Goal: Transaction & Acquisition: Obtain resource

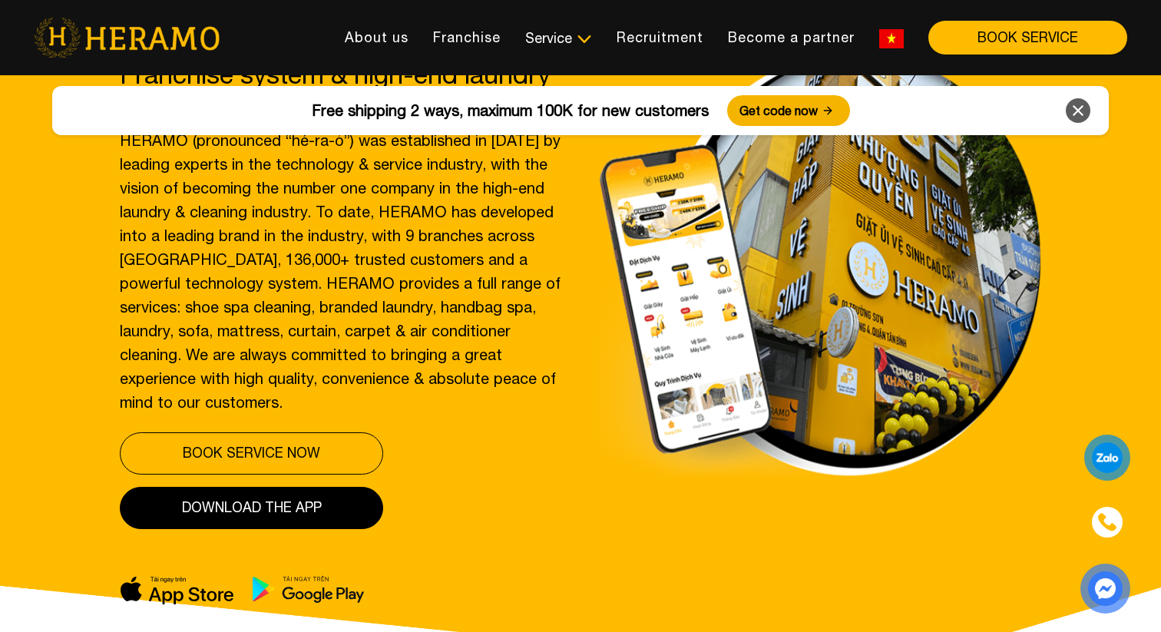
scroll to position [97, 0]
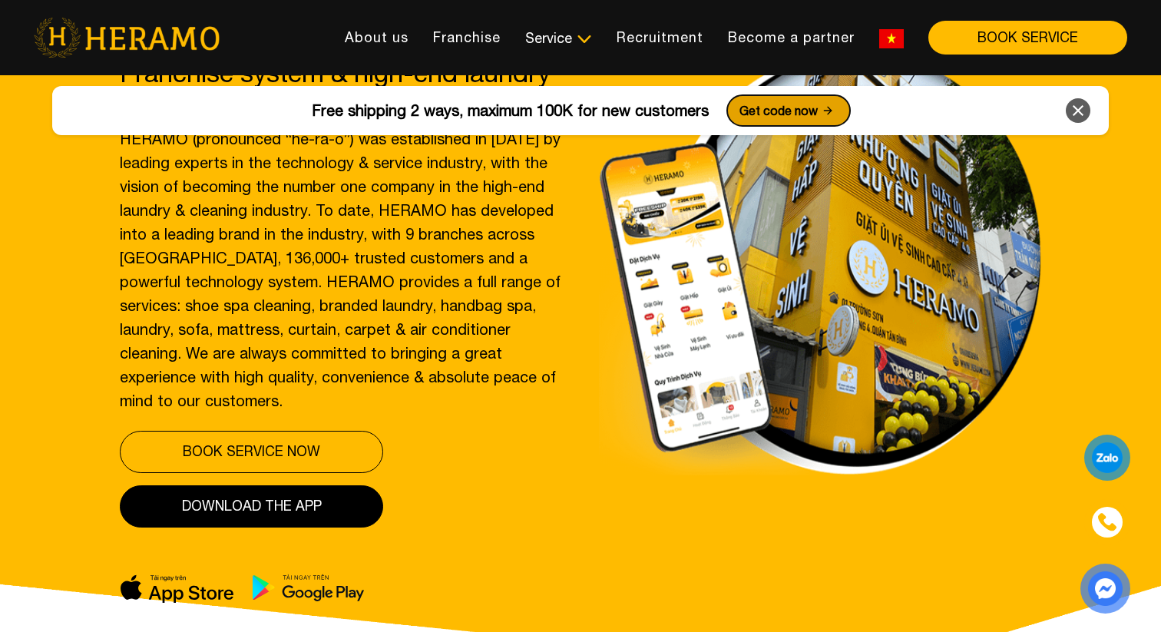
click at [743, 117] on font "Get code now" at bounding box center [778, 111] width 78 height 14
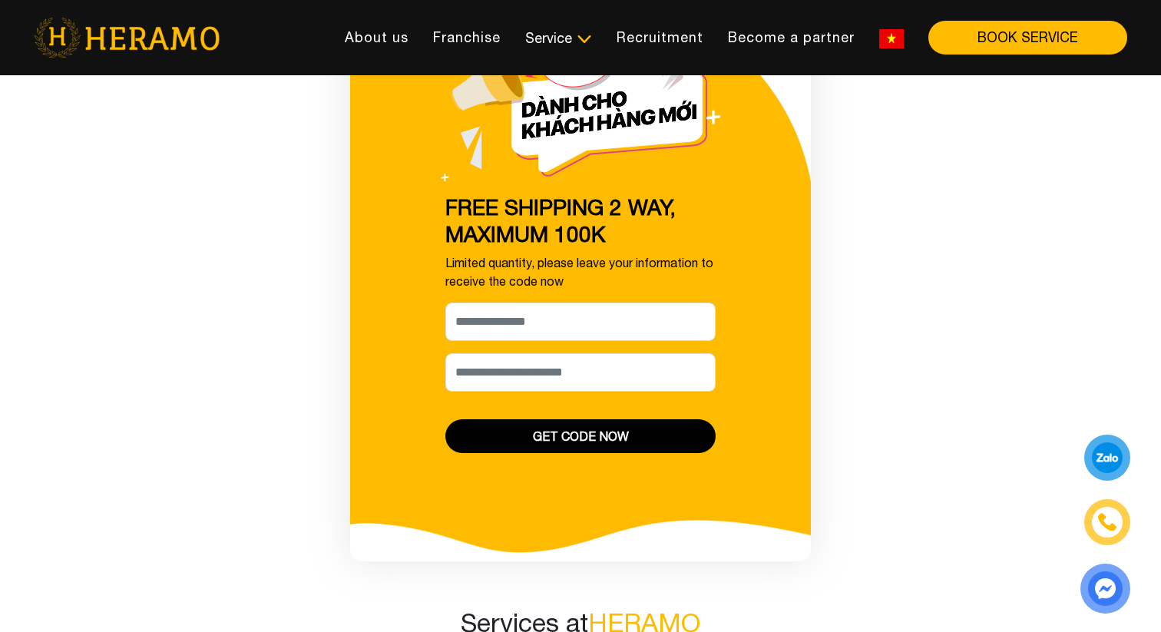
scroll to position [836, 0]
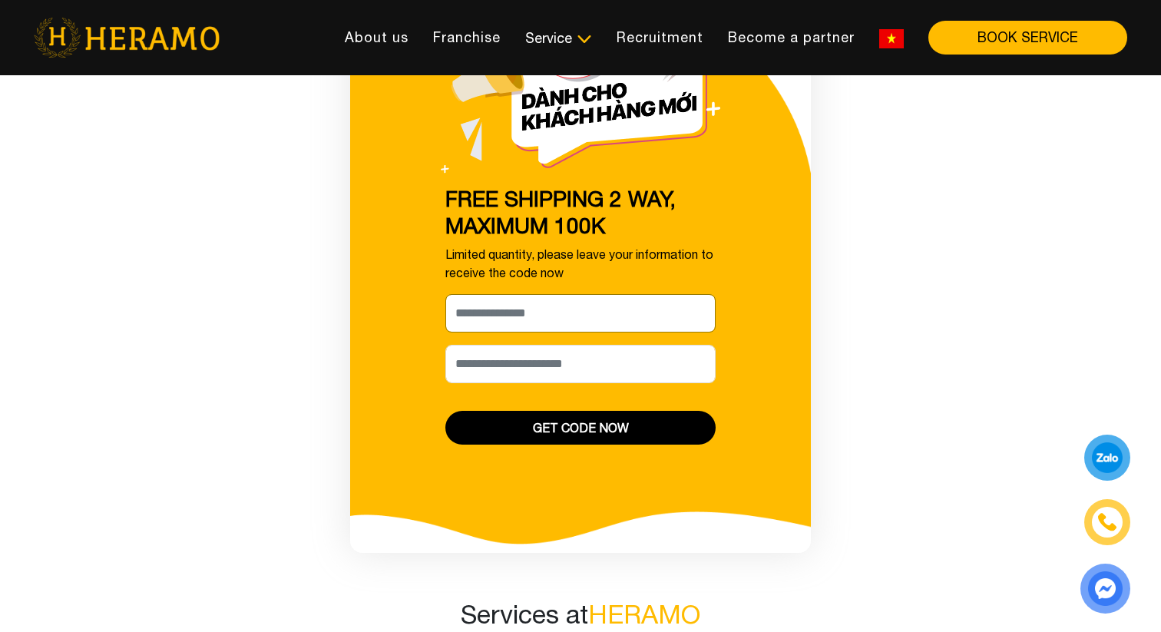
click at [561, 316] on input "[PERSON_NAME] xin tên của bạn nhé *" at bounding box center [580, 313] width 270 height 38
type input "********"
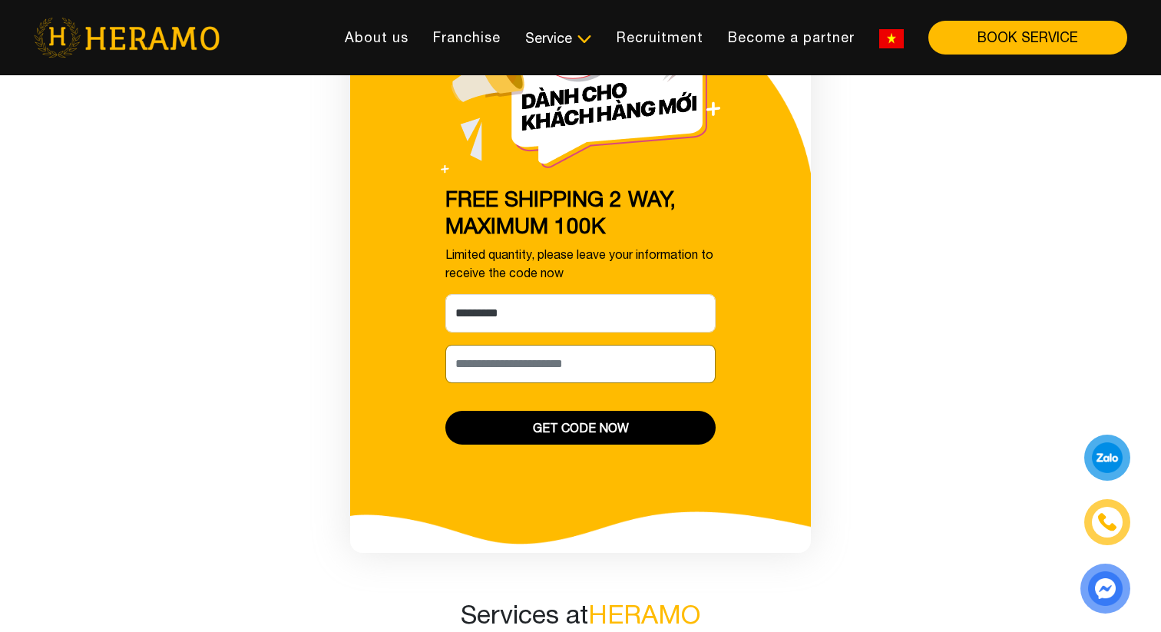
type input "*"
type input "*********"
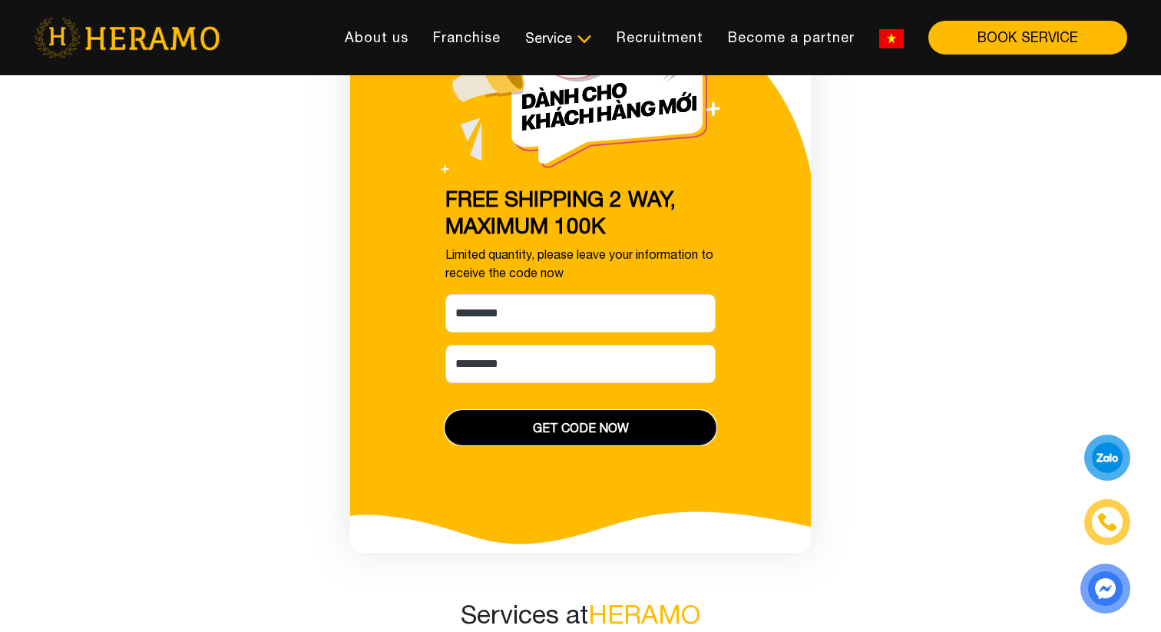
click at [665, 428] on button "GET CODE NOW" at bounding box center [580, 428] width 270 height 34
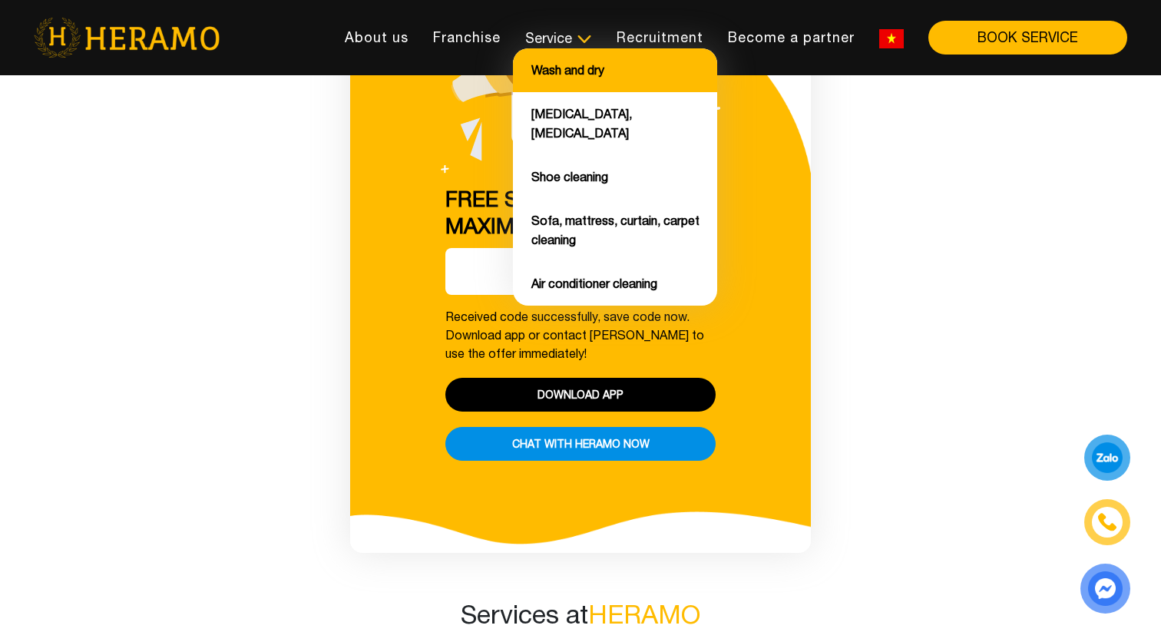
click at [564, 84] on li "Wash and dry" at bounding box center [615, 70] width 204 height 44
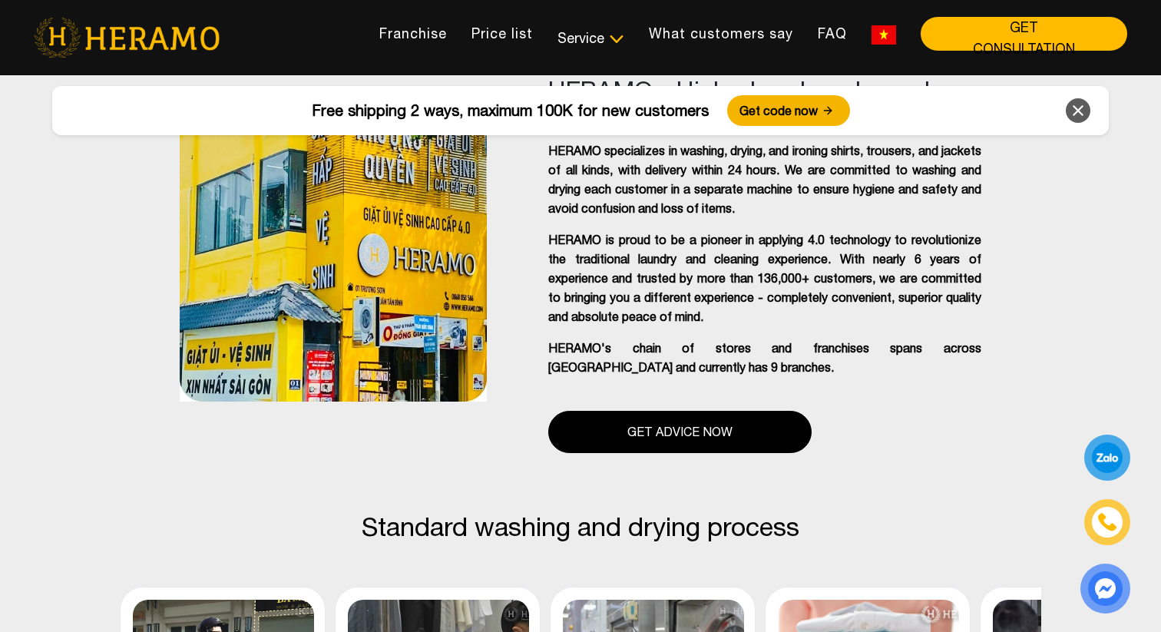
scroll to position [394, 0]
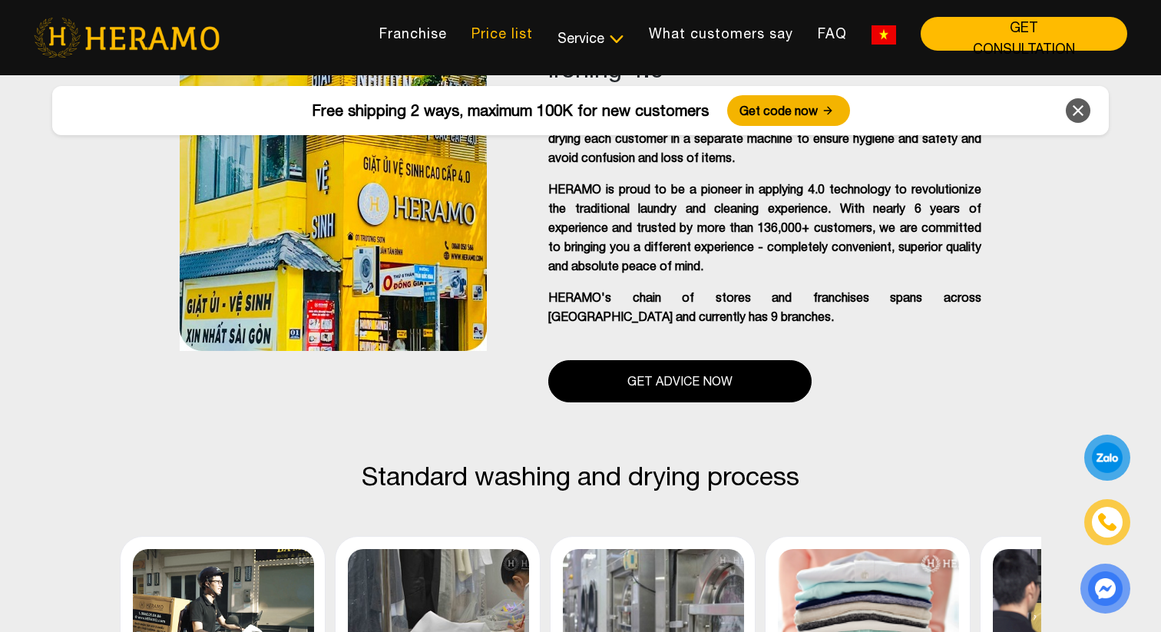
click at [523, 39] on font "Price list" at bounding box center [501, 33] width 61 height 16
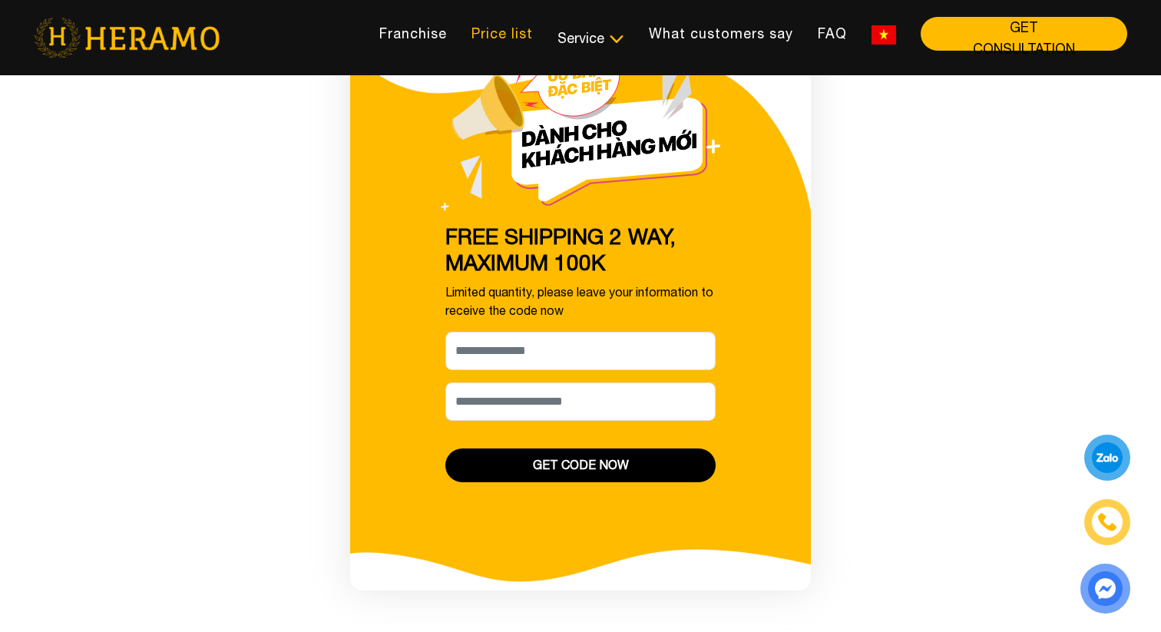
scroll to position [1373, 0]
